Goal: Task Accomplishment & Management: Use online tool/utility

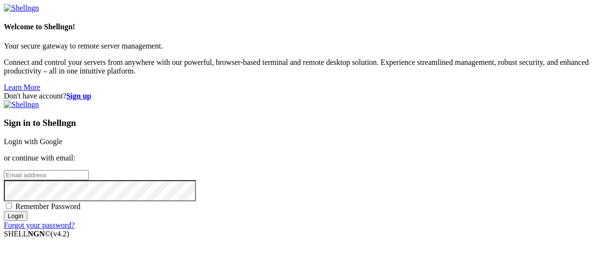
click at [62, 137] on link "Login with Google" at bounding box center [33, 141] width 59 height 8
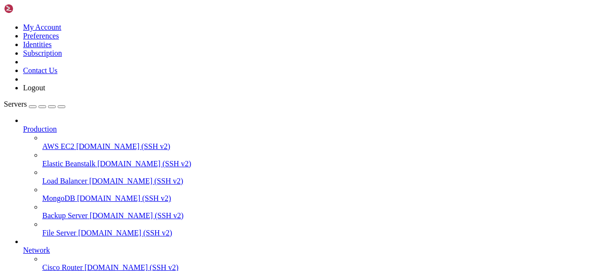
scroll to position [117, 0]
drag, startPoint x: 75, startPoint y: 175, endPoint x: 80, endPoint y: 164, distance: 11.6
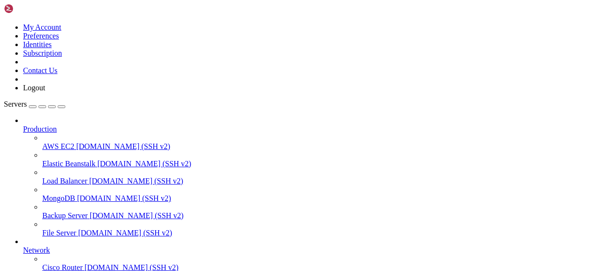
drag, startPoint x: 188, startPoint y: 716, endPoint x: 264, endPoint y: 715, distance: 76.3
drag, startPoint x: 43, startPoint y: 581, endPoint x: 108, endPoint y: 581, distance: 65.3
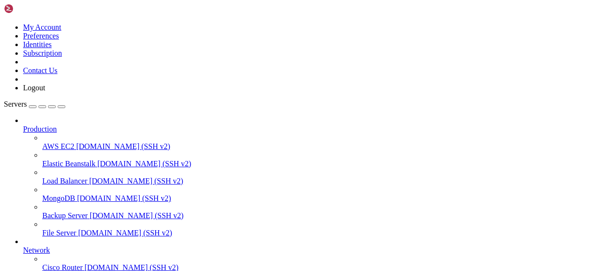
scroll to position [90, 0]
